Goal: Transaction & Acquisition: Subscribe to service/newsletter

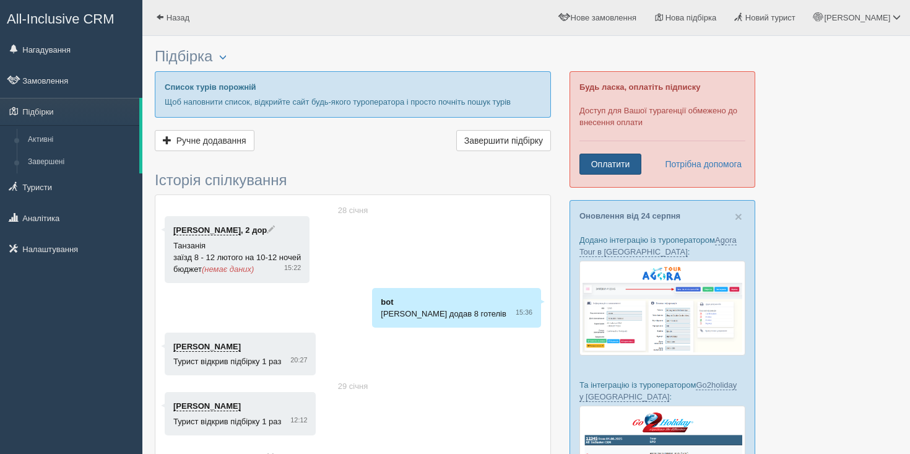
click at [616, 164] on link "Оплатити" at bounding box center [611, 164] width 62 height 21
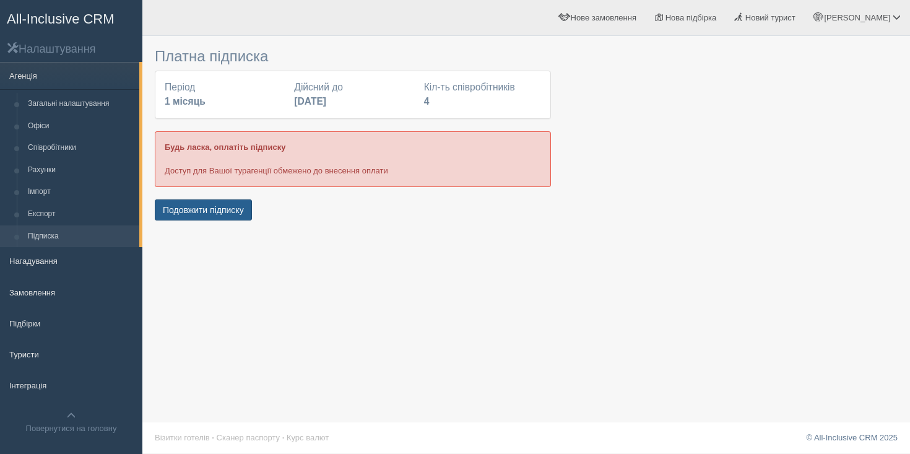
click at [241, 210] on button "Подовжити підписку" at bounding box center [203, 209] width 97 height 21
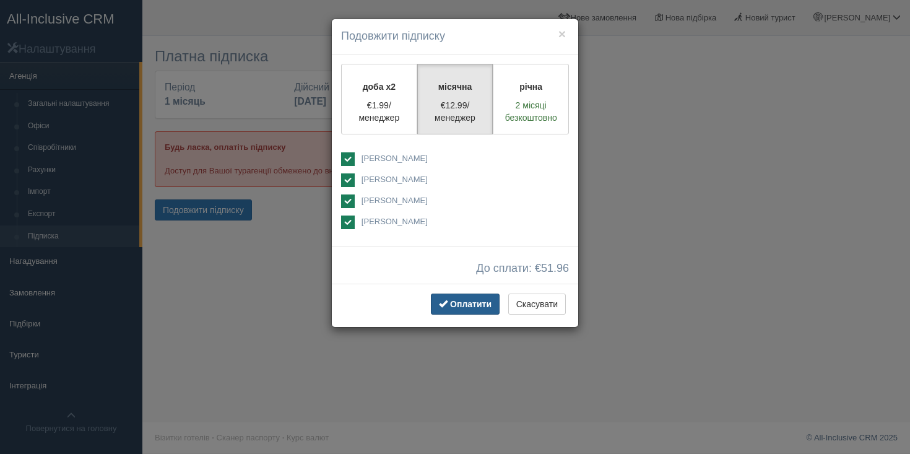
click at [484, 300] on span "Оплатити" at bounding box center [470, 304] width 41 height 10
